Goal: Task Accomplishment & Management: Use online tool/utility

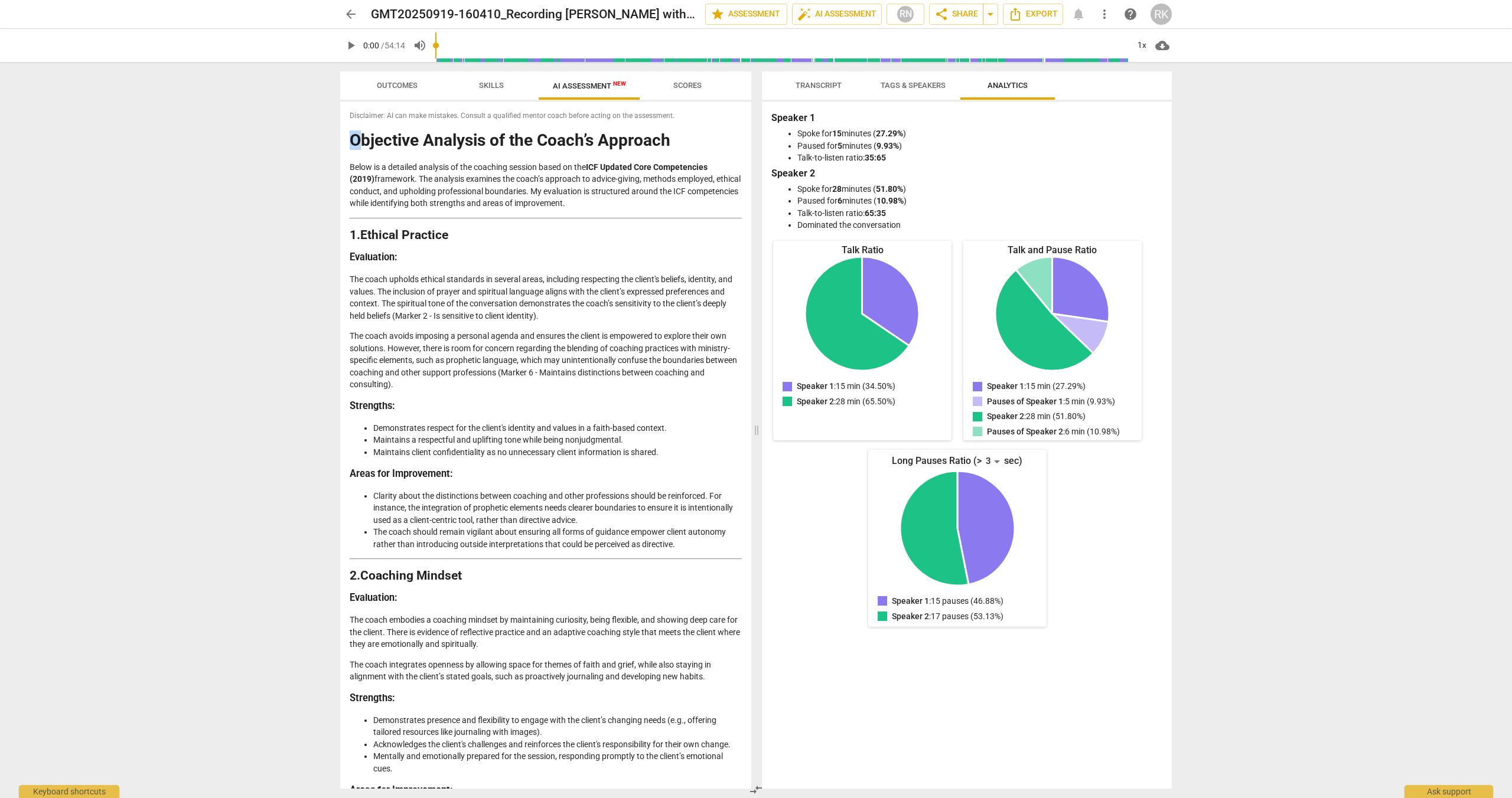
drag, startPoint x: 351, startPoint y: 138, endPoint x: 354, endPoint y: 127, distance: 11.4
click at [364, 139] on h1 "Objective Analysis of the Coach’s Approach" at bounding box center [545, 141] width 392 height 18
click at [352, 119] on span "Disclaimer: AI can make mistakes. Consult a qualified mentor coach before actin…" at bounding box center [545, 116] width 392 height 10
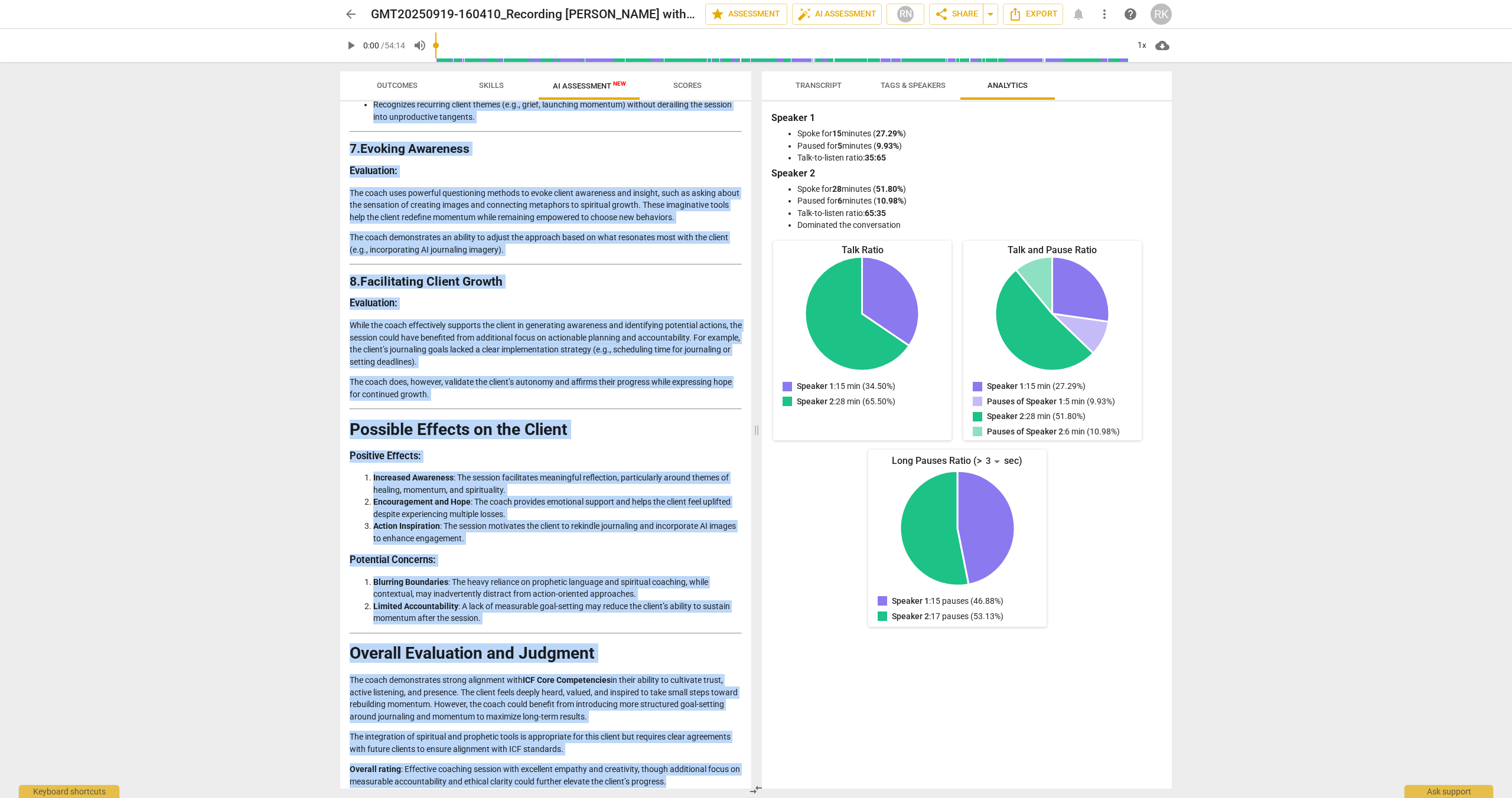
scroll to position [1853, 0]
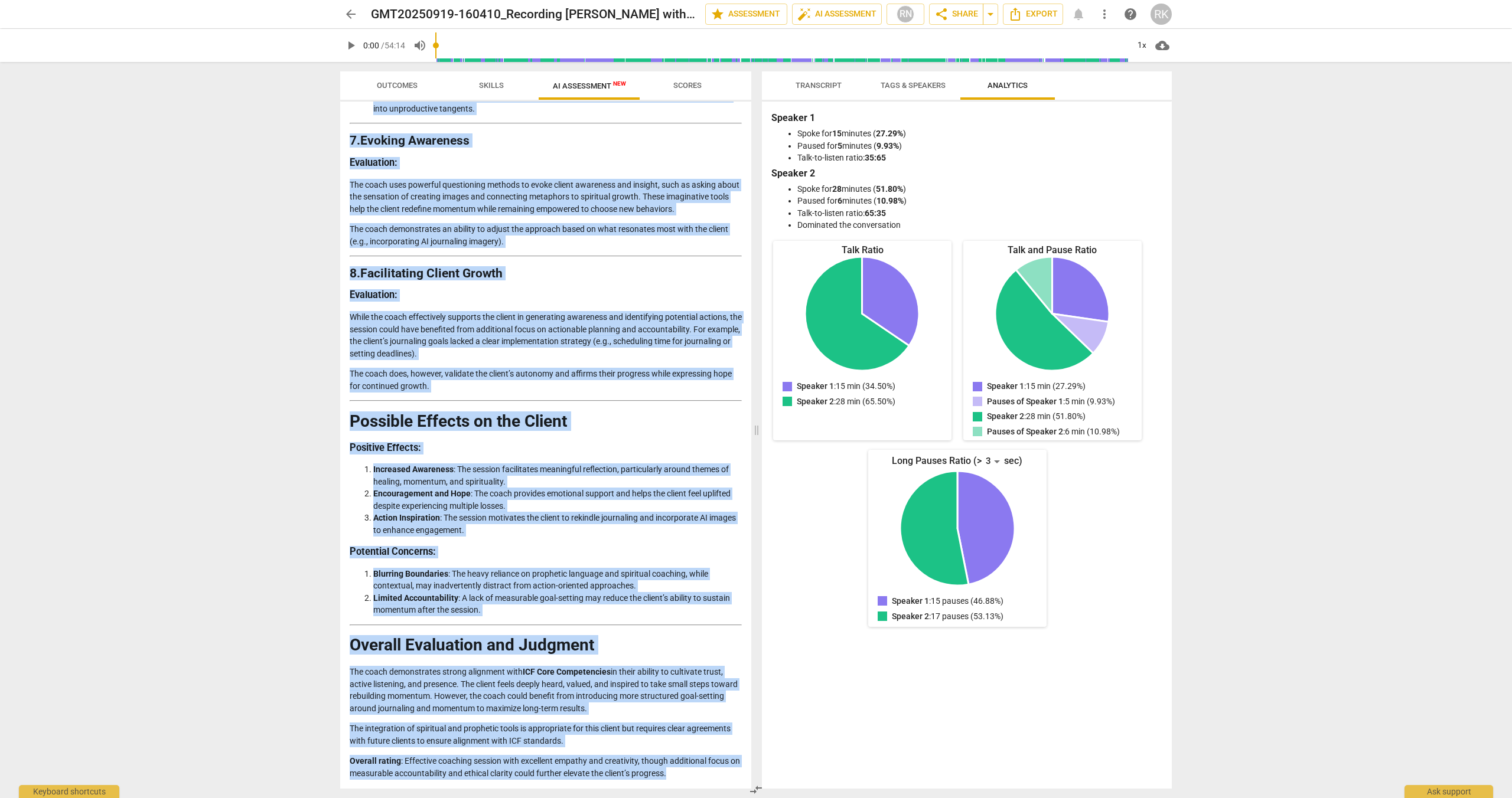
drag, startPoint x: 350, startPoint y: 114, endPoint x: 695, endPoint y: 783, distance: 752.7
click at [695, 783] on div "Disclaimer: AI can make mistakes. Consult a qualified mentor coach before actin…" at bounding box center [545, 445] width 411 height 687
copy div "Loremipsum: DO sit amet consecte. Adipisc e seddoeius tempor incid utlabo etdol…"
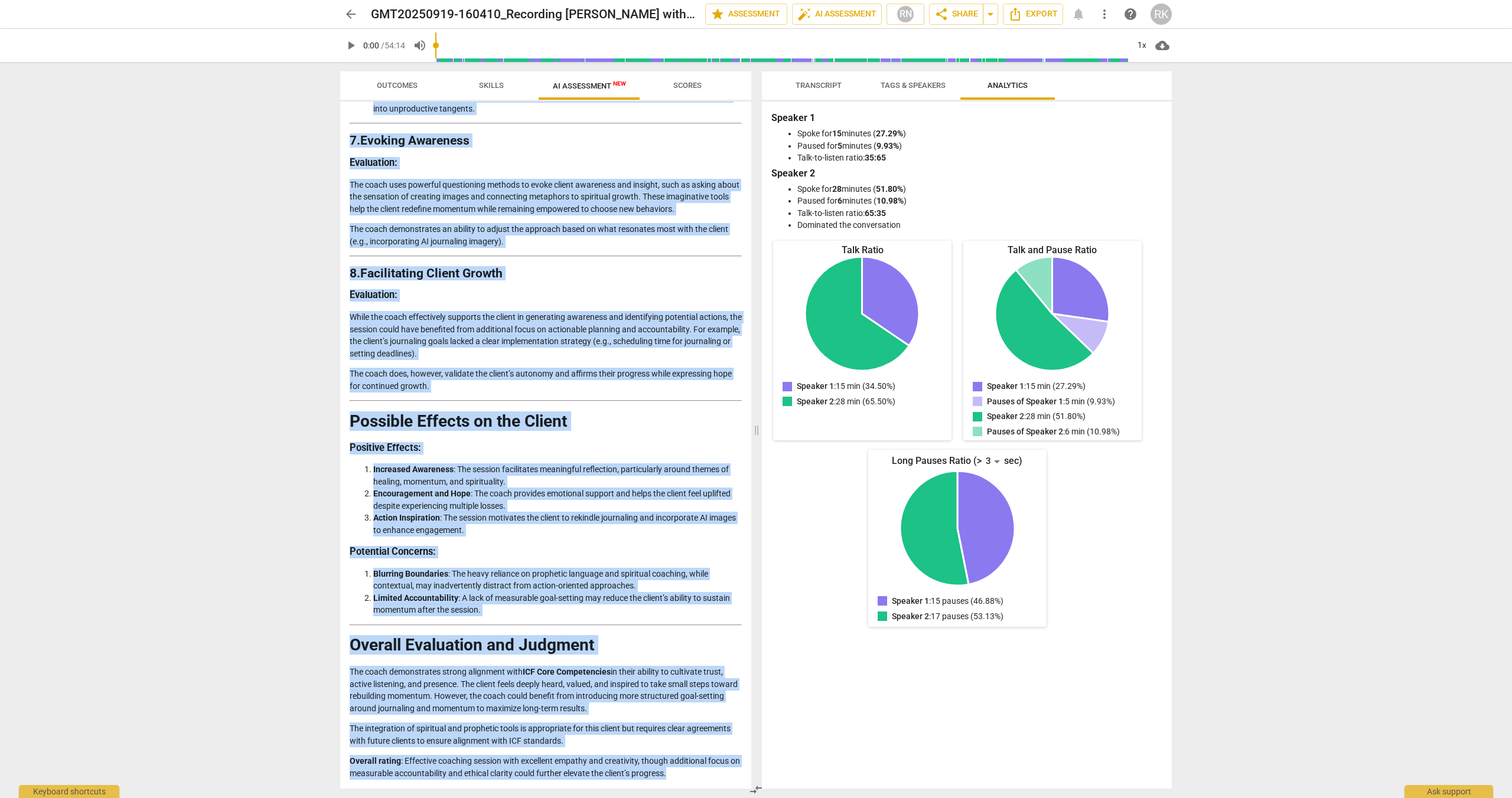
click at [491, 85] on span "Skills" at bounding box center [491, 85] width 25 height 9
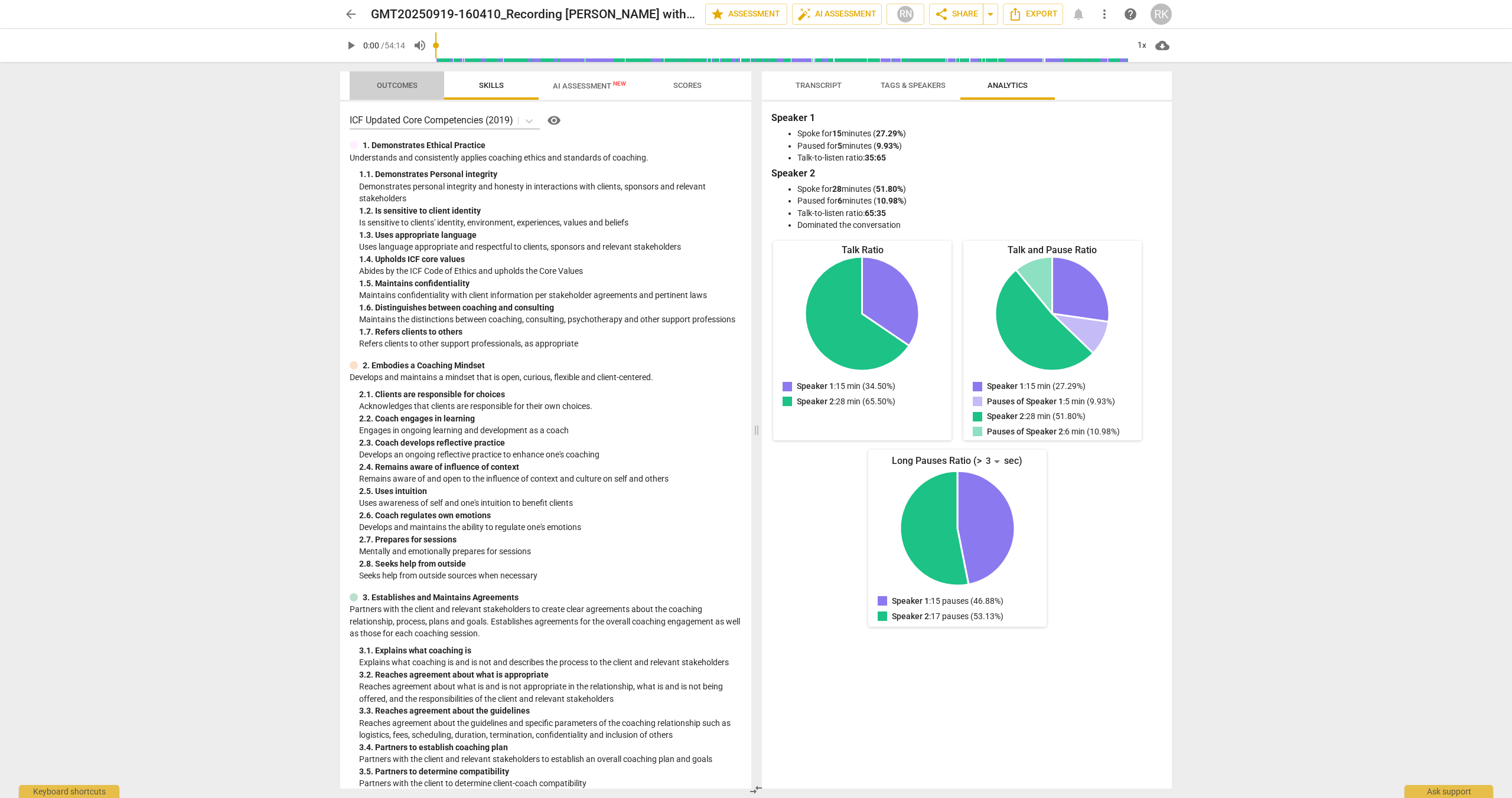
click at [401, 84] on span "Outcomes" at bounding box center [396, 85] width 41 height 9
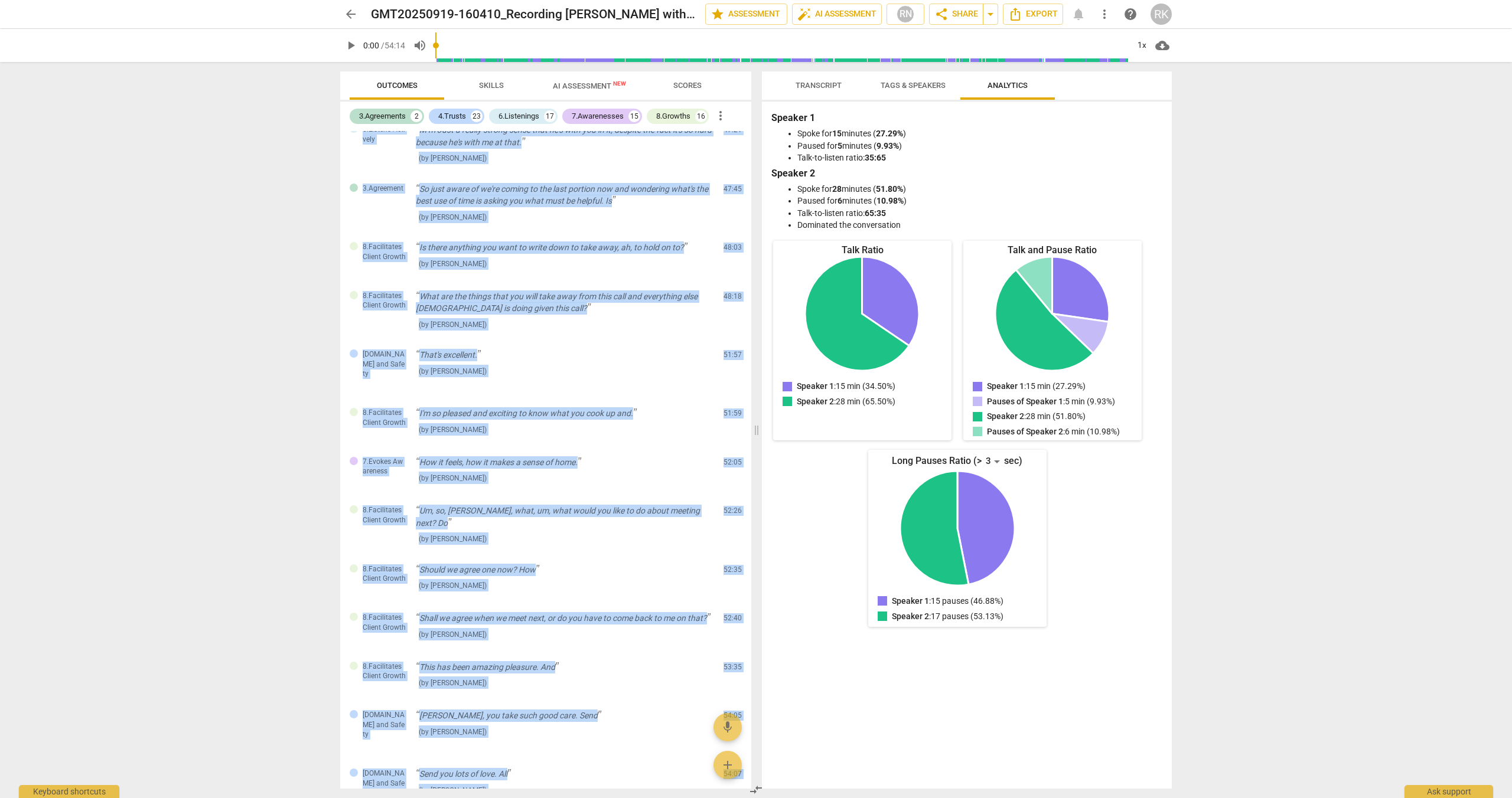
scroll to position [3272, 0]
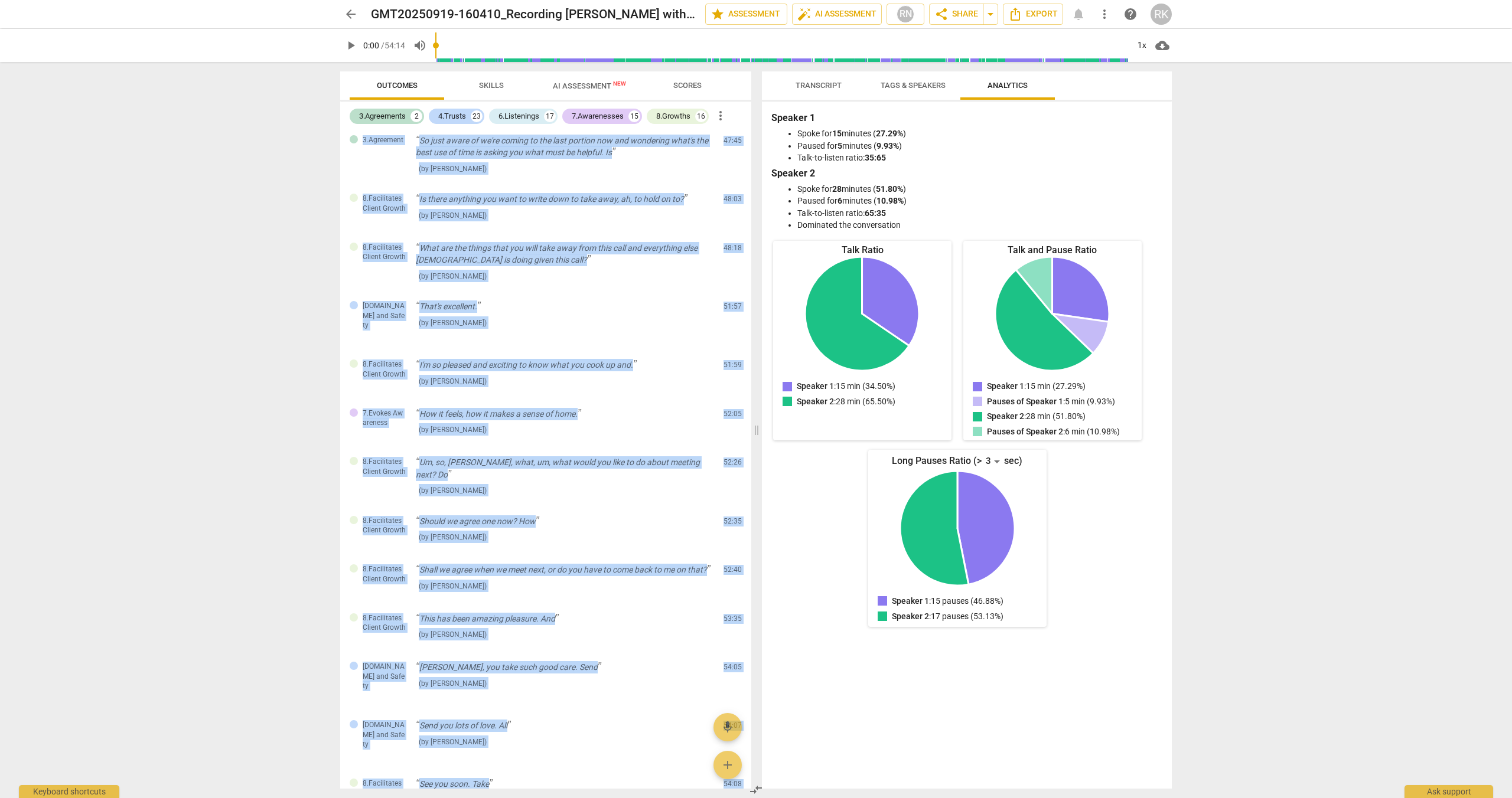
drag, startPoint x: 364, startPoint y: 145, endPoint x: 720, endPoint y: 790, distance: 736.7
click at [720, 790] on div "Outcomes Skills AI Assessment New Scores 3.Agreements 2 4.Trusts 23 6.Listening…" at bounding box center [543, 429] width 425 height 736
copy div "8.Facilitates Client Growth Okay, well, f to see you again and let's, um, dive …"
click at [688, 84] on span "Scores" at bounding box center [687, 85] width 29 height 9
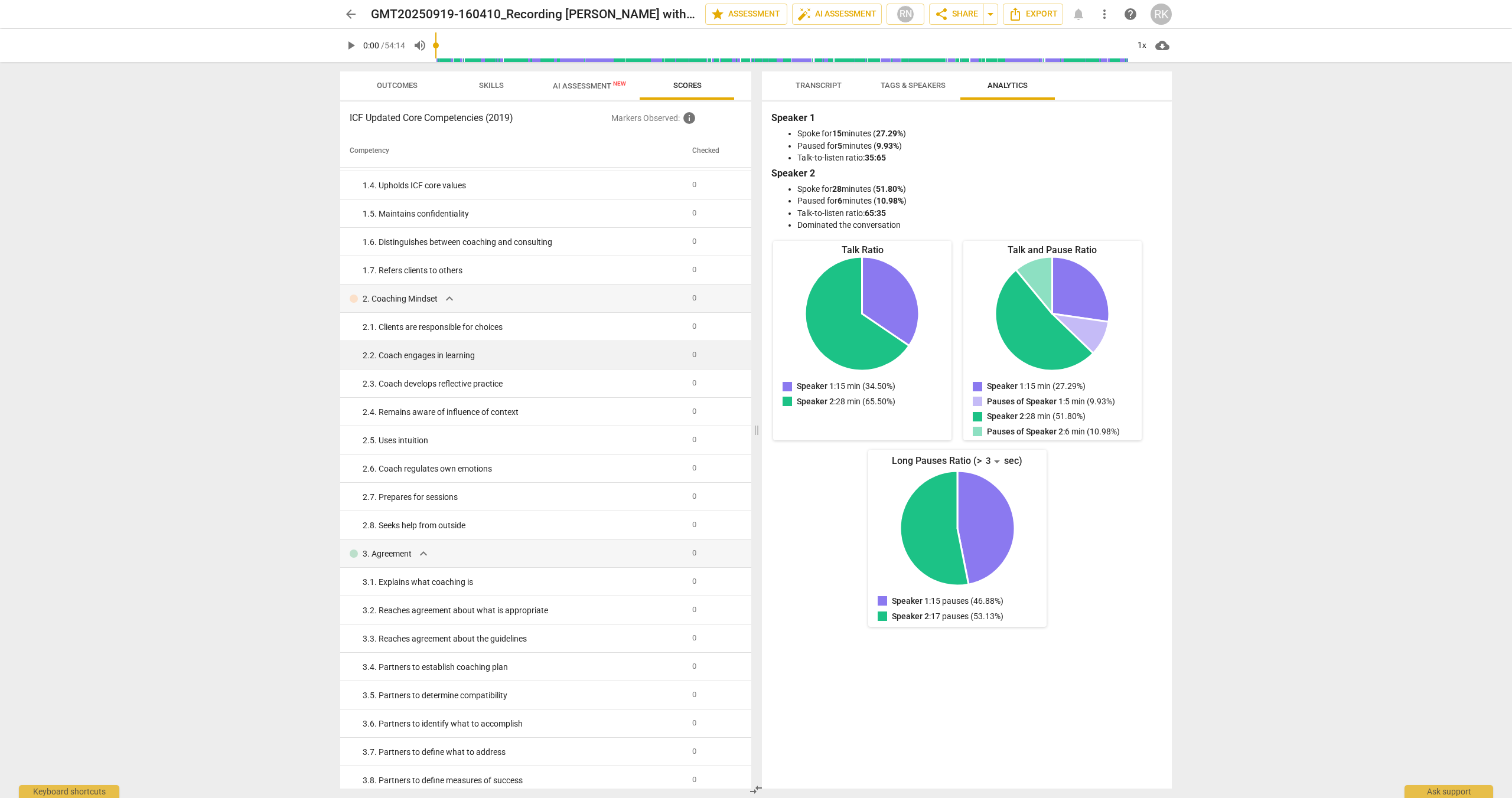
scroll to position [0, 0]
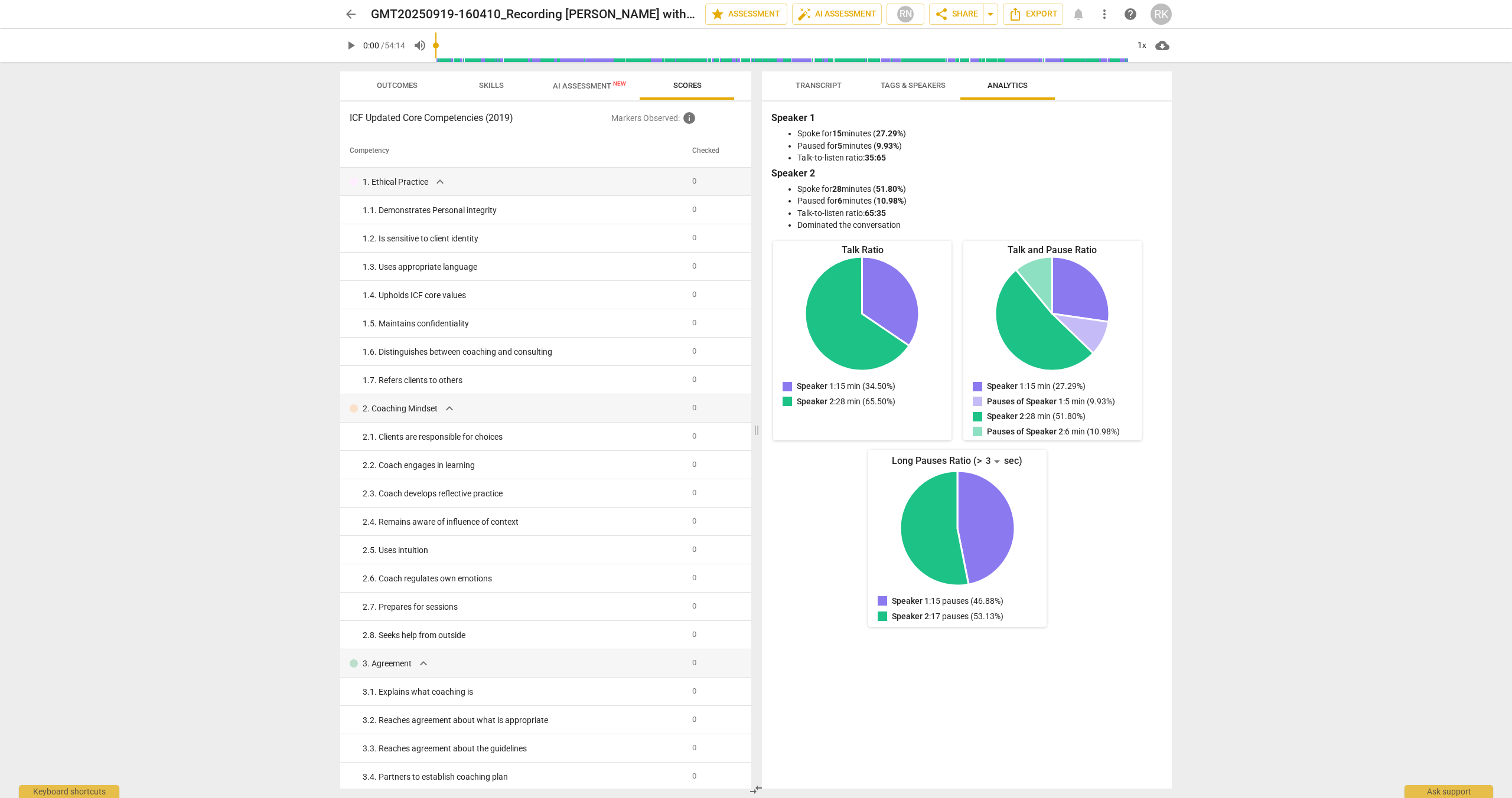
click at [1164, 11] on div "RK" at bounding box center [1160, 14] width 21 height 21
click at [1189, 282] on li "Logout" at bounding box center [1195, 286] width 89 height 28
